Goal: Information Seeking & Learning: Learn about a topic

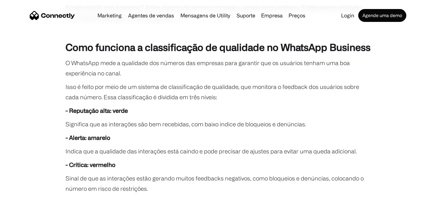
scroll to position [420, 0]
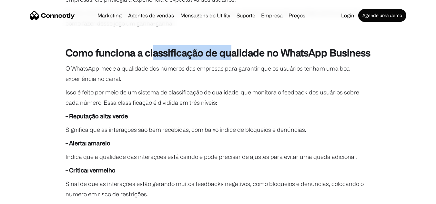
drag, startPoint x: 154, startPoint y: 50, endPoint x: 233, endPoint y: 53, distance: 78.8
click at [233, 53] on strong "Como funciona a classificação de qualidade no WhatsApp Business" at bounding box center [218, 52] width 305 height 11
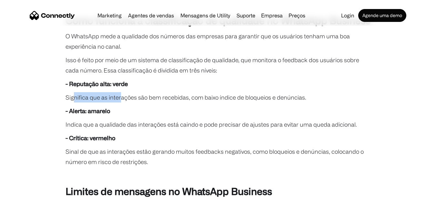
drag, startPoint x: 75, startPoint y: 99, endPoint x: 119, endPoint y: 98, distance: 44.6
click at [119, 98] on p "Significa que as interações são bem recebidas, com baixo índice de bloqueios e …" at bounding box center [218, 97] width 305 height 10
drag, startPoint x: 100, startPoint y: 128, endPoint x: 121, endPoint y: 128, distance: 21.3
click at [121, 128] on p "Indica que a qualidade das interações está caindo e pode precisar de ajustes pa…" at bounding box center [218, 124] width 305 height 10
drag, startPoint x: 95, startPoint y: 154, endPoint x: 135, endPoint y: 151, distance: 40.1
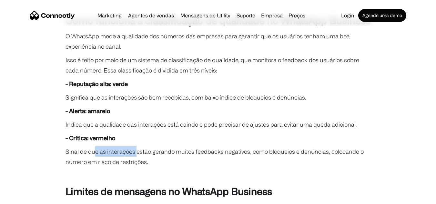
click at [135, 151] on p "Sinal de que as interações estão gerando muitos feedbacks negativos, como bloqu…" at bounding box center [218, 157] width 305 height 21
click at [186, 149] on p "Sinal de que as interações estão gerando muitos feedbacks negativos, como bloqu…" at bounding box center [218, 157] width 305 height 21
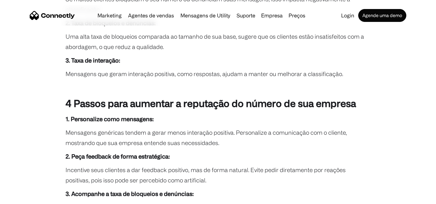
scroll to position [872, 0]
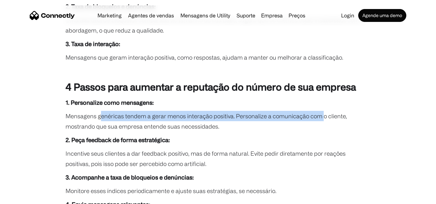
drag, startPoint x: 101, startPoint y: 108, endPoint x: 321, endPoint y: 105, distance: 219.9
click at [321, 111] on p "Mensagens genéricas tendem a gerar menos interação positiva. Personalize a comu…" at bounding box center [218, 121] width 305 height 21
click at [318, 111] on p "Mensagens genéricas tendem a gerar menos interação positiva. Personalize a comu…" at bounding box center [218, 121] width 305 height 21
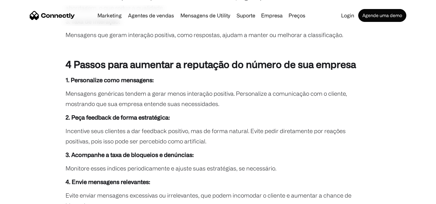
scroll to position [904, 0]
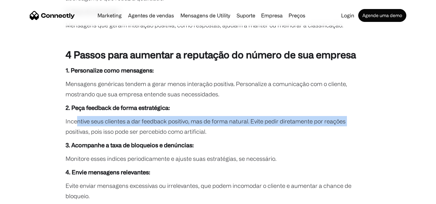
drag, startPoint x: 77, startPoint y: 112, endPoint x: 343, endPoint y: 112, distance: 266.7
click at [343, 116] on p "Incentive seus clientes a dar feedback positivo, mas de forma natural. Evite pe…" at bounding box center [218, 126] width 305 height 21
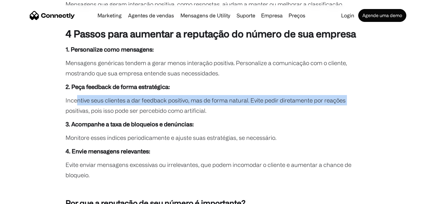
scroll to position [936, 0]
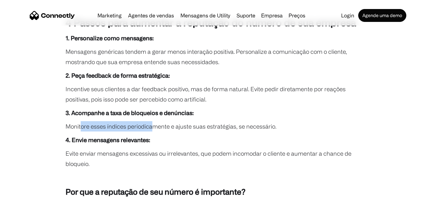
drag, startPoint x: 81, startPoint y: 117, endPoint x: 154, endPoint y: 116, distance: 73.6
click at [154, 121] on p "Monitore esses índices periodicamente e ajuste suas estratégias, se necessário." at bounding box center [218, 126] width 305 height 10
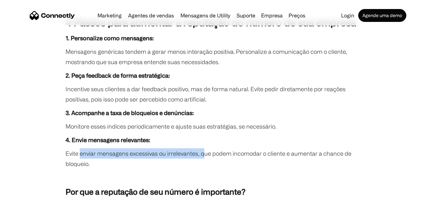
drag, startPoint x: 79, startPoint y: 146, endPoint x: 204, endPoint y: 143, distance: 124.7
click at [204, 149] on p "Evite enviar mensagens excessivas ou irrelevantes, que podem incomodar o client…" at bounding box center [218, 159] width 305 height 21
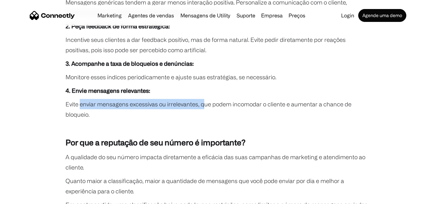
scroll to position [1001, 0]
